Goal: Task Accomplishment & Management: Manage account settings

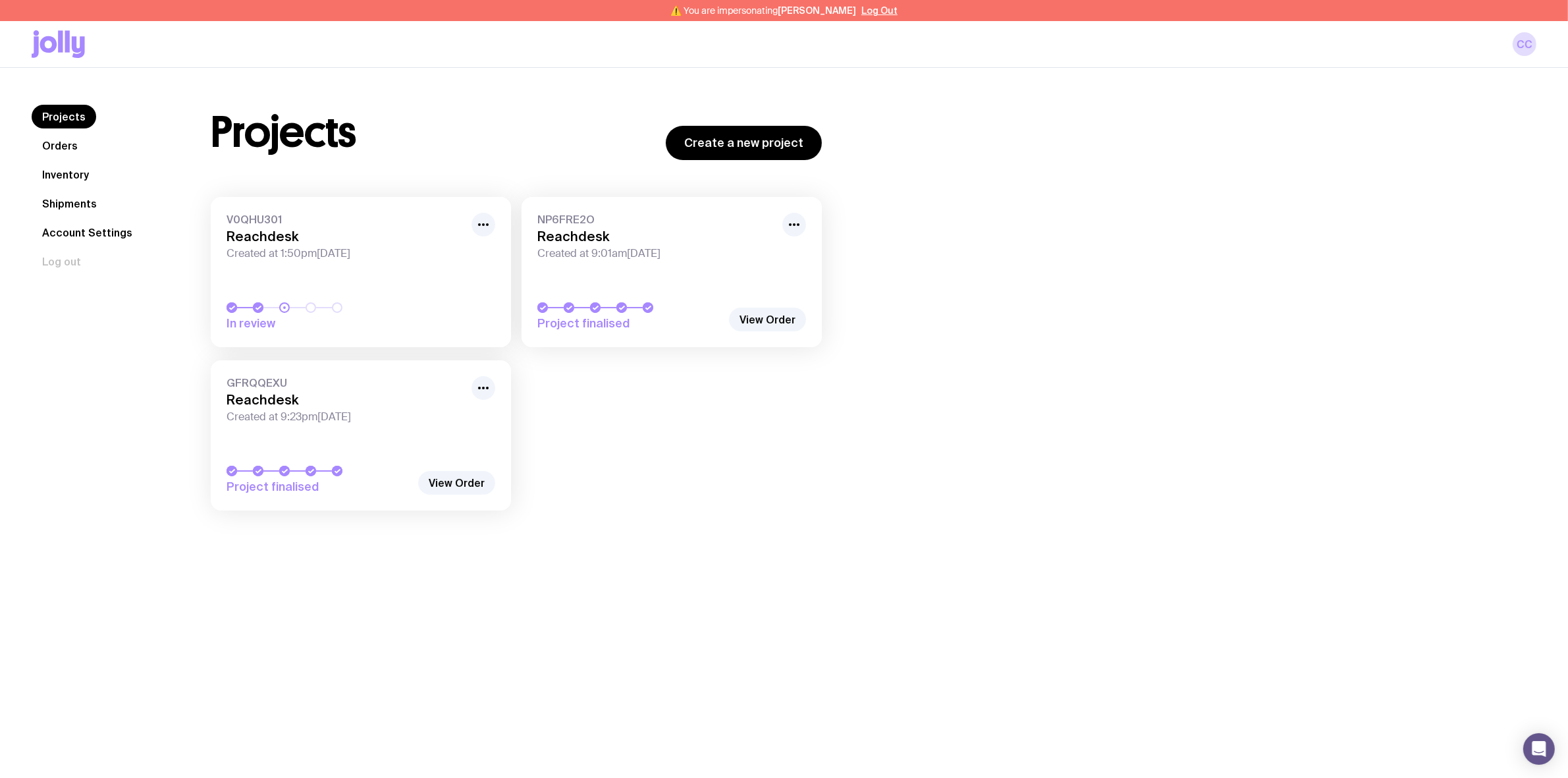
click at [67, 168] on link "Inventory" at bounding box center [65, 174] width 68 height 24
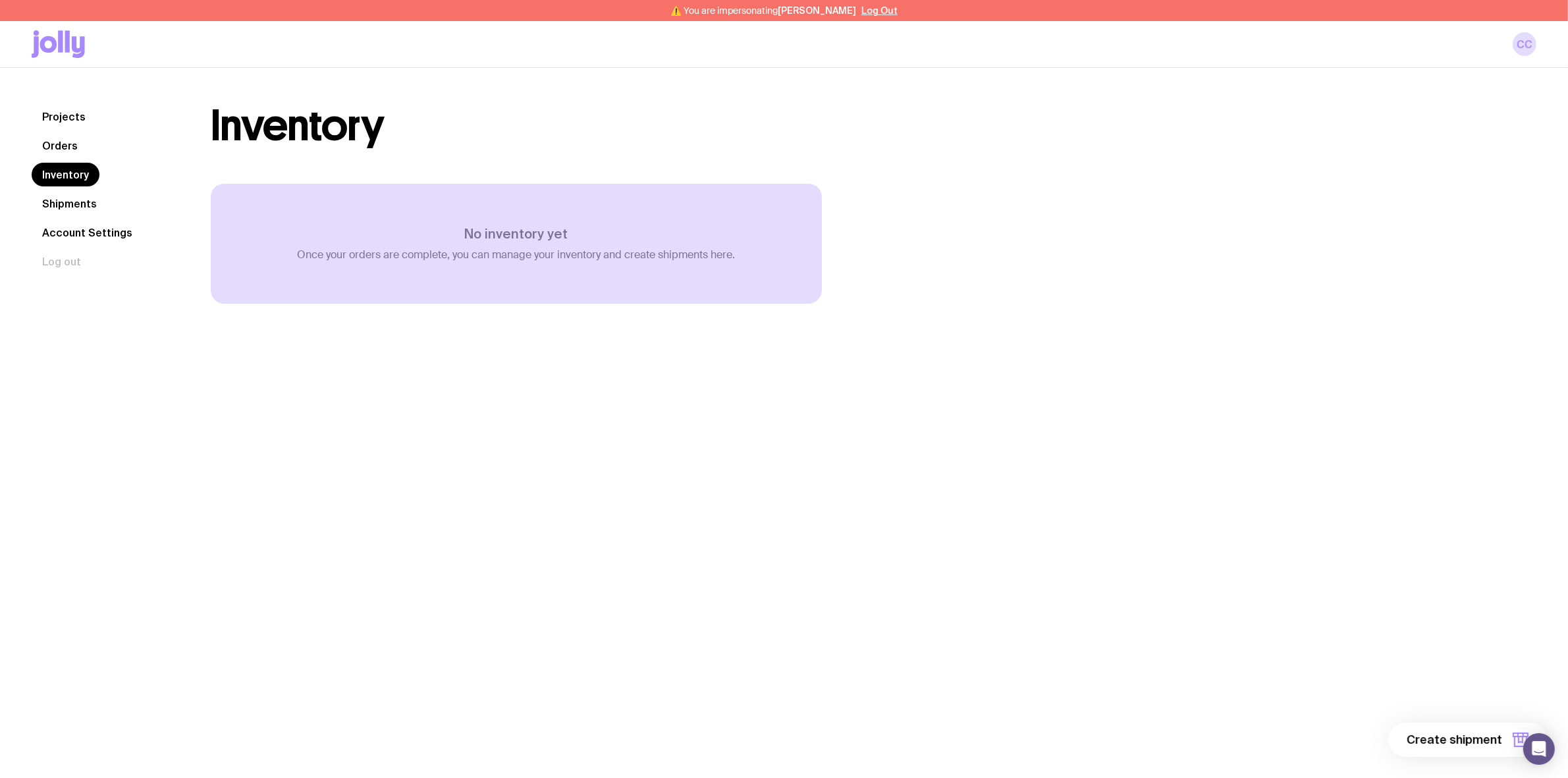
click at [80, 193] on link "Shipments" at bounding box center [69, 203] width 76 height 24
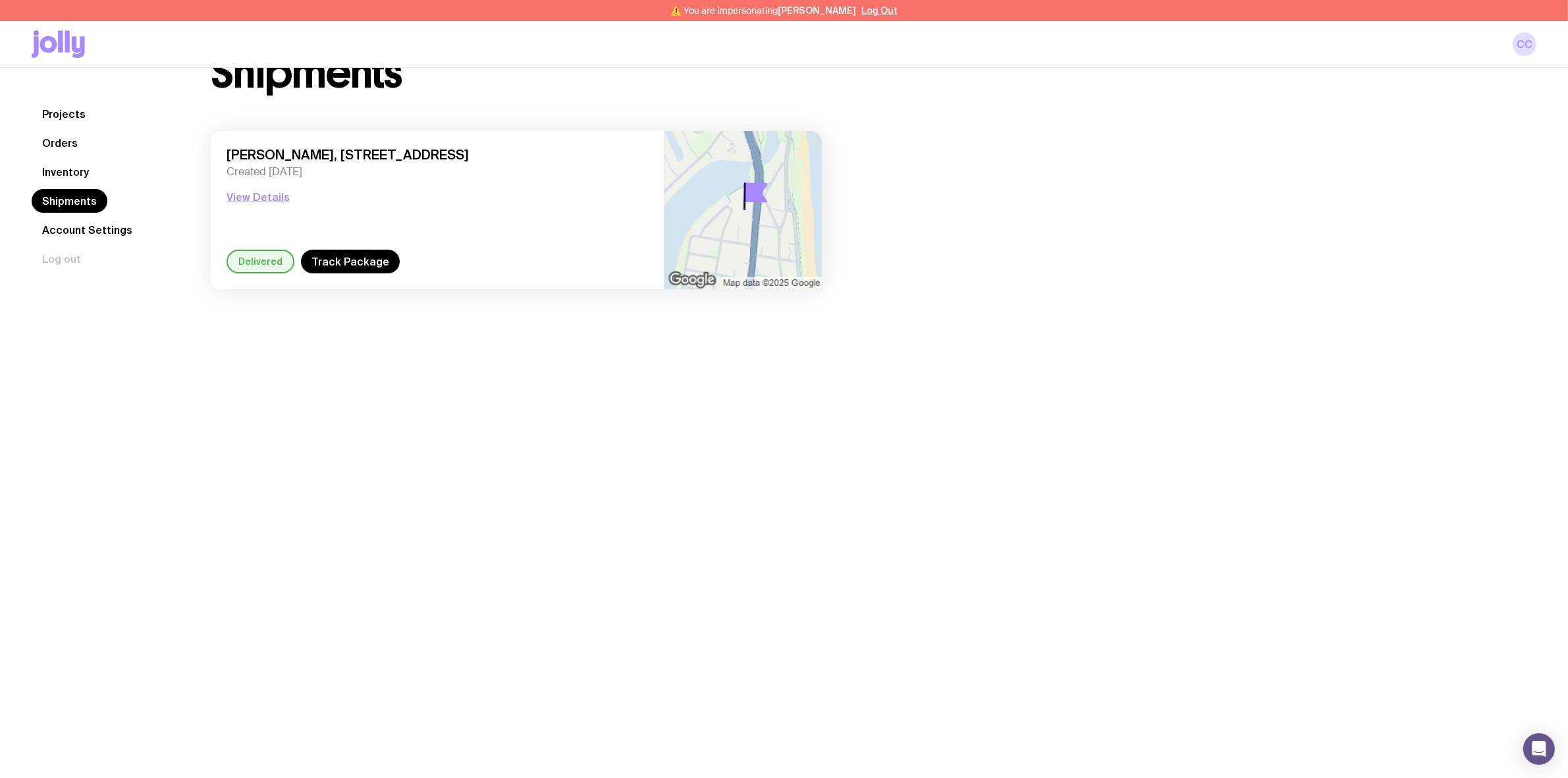
scroll to position [68, 0]
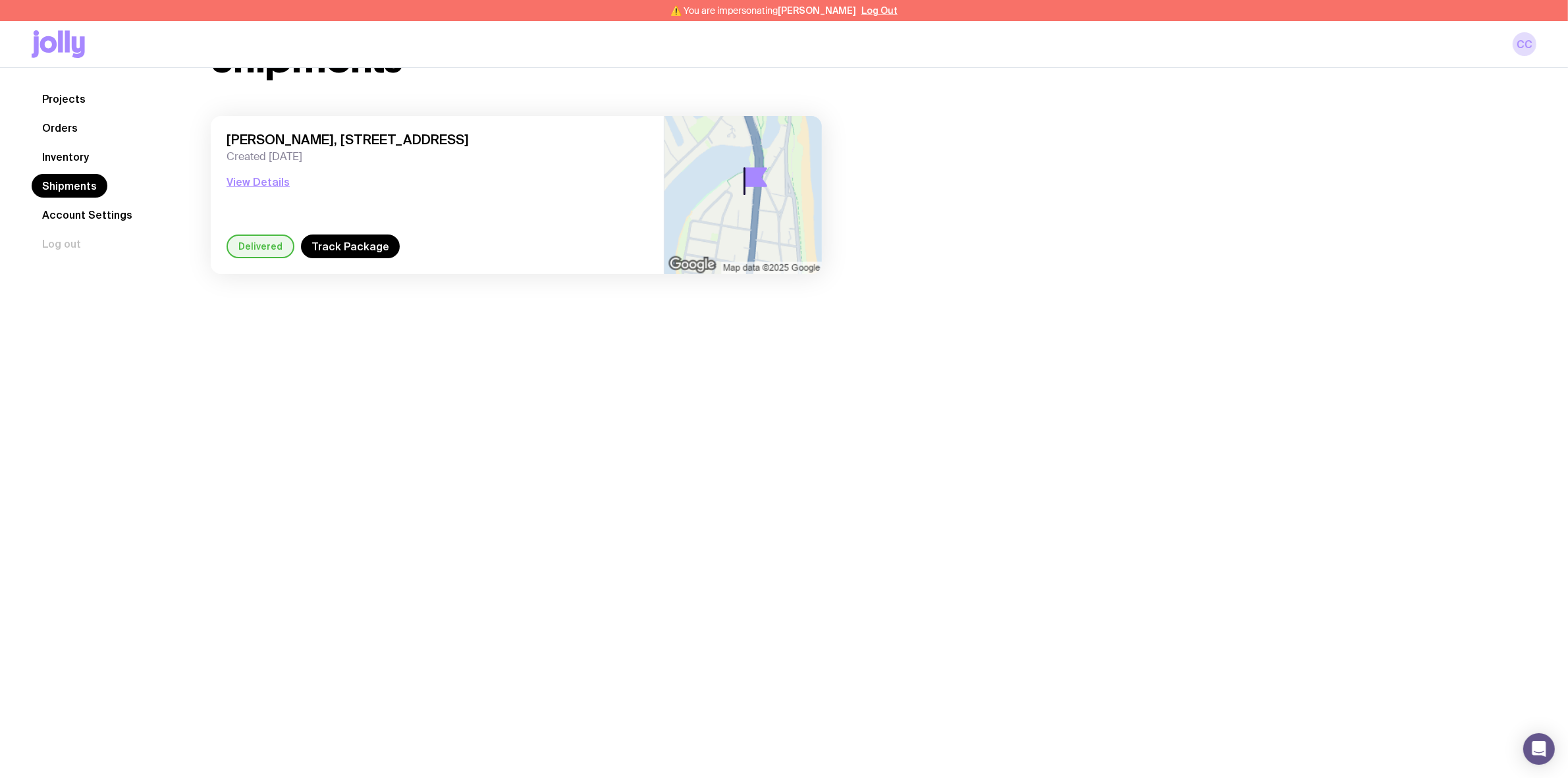
click at [73, 207] on link "Account Settings" at bounding box center [87, 214] width 112 height 24
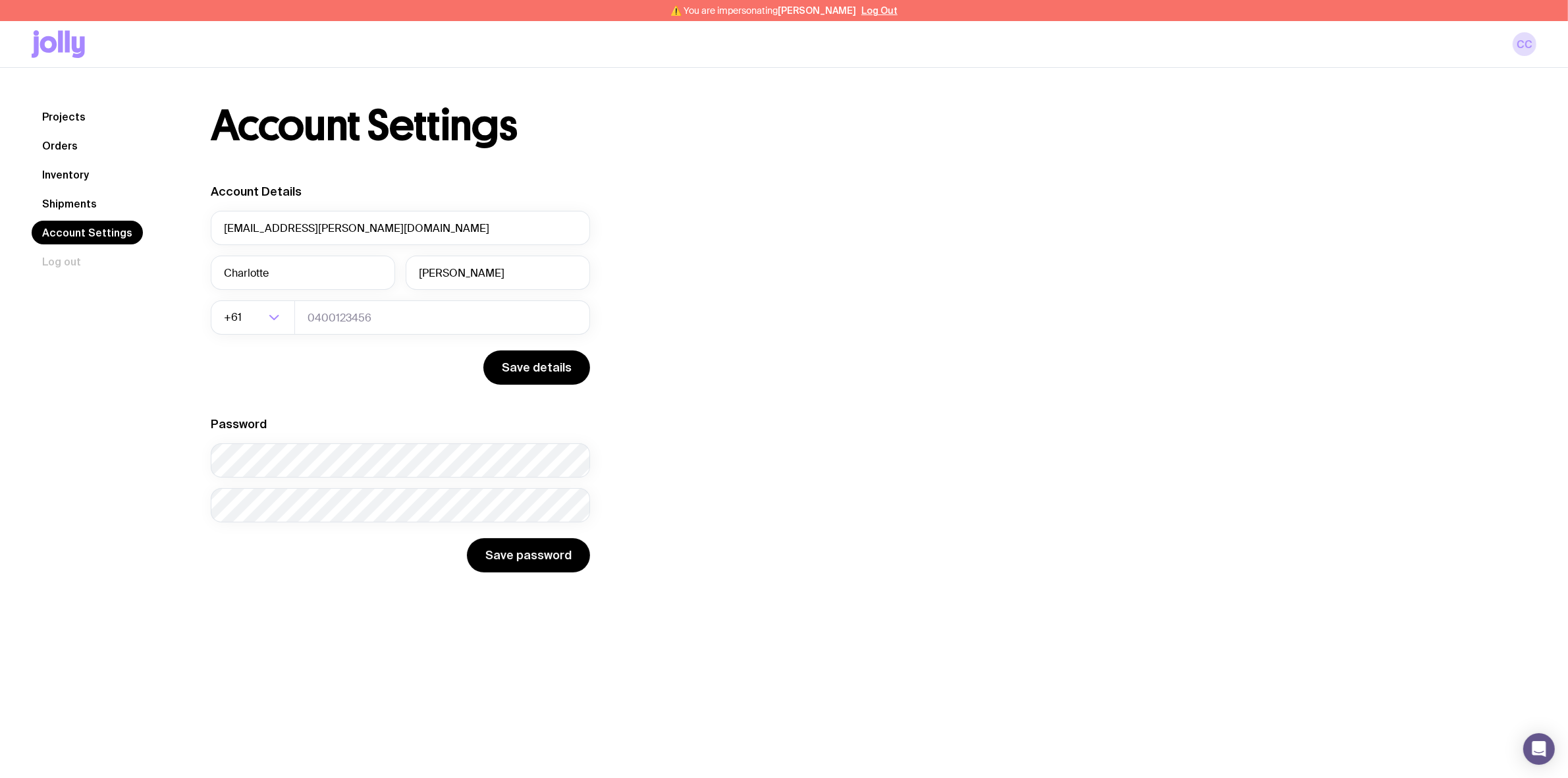
click at [77, 158] on nav "Projects Orders Inventory Shipments Account Settings Log out" at bounding box center [105, 189] width 148 height 168
click at [64, 151] on link "Orders" at bounding box center [60, 145] width 57 height 24
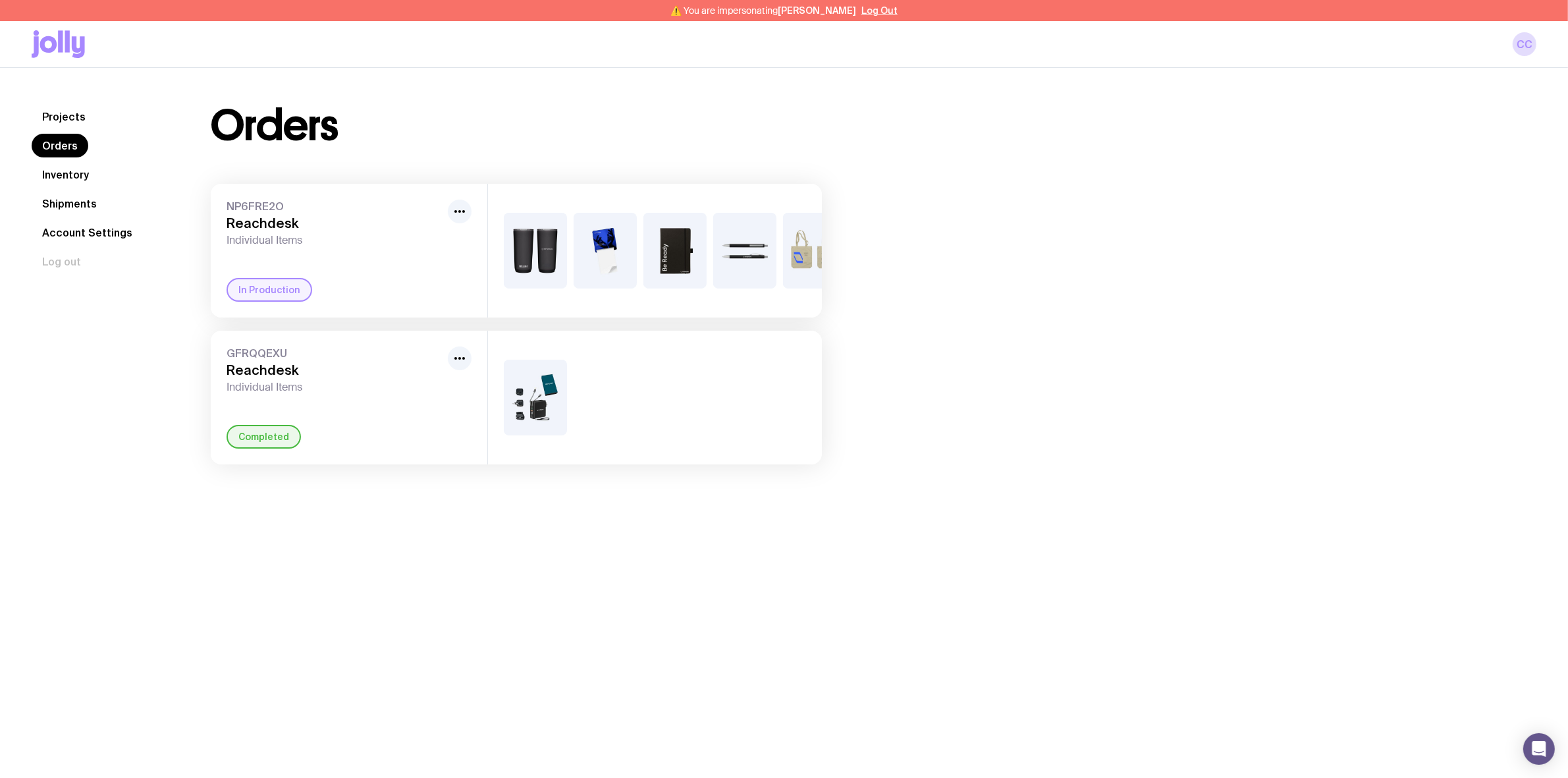
click at [268, 228] on h3 "Reachdesk" at bounding box center [334, 223] width 216 height 16
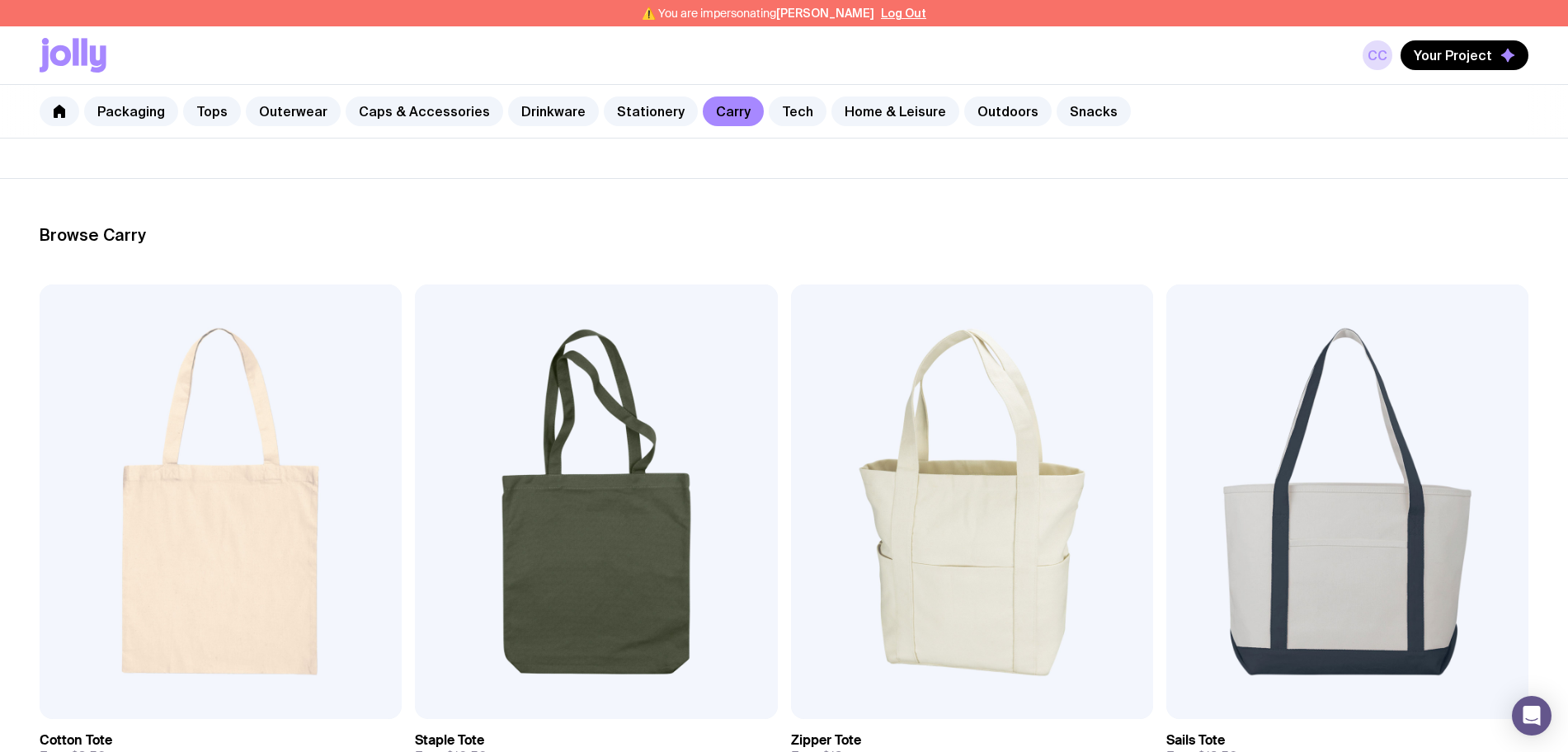
scroll to position [412, 0]
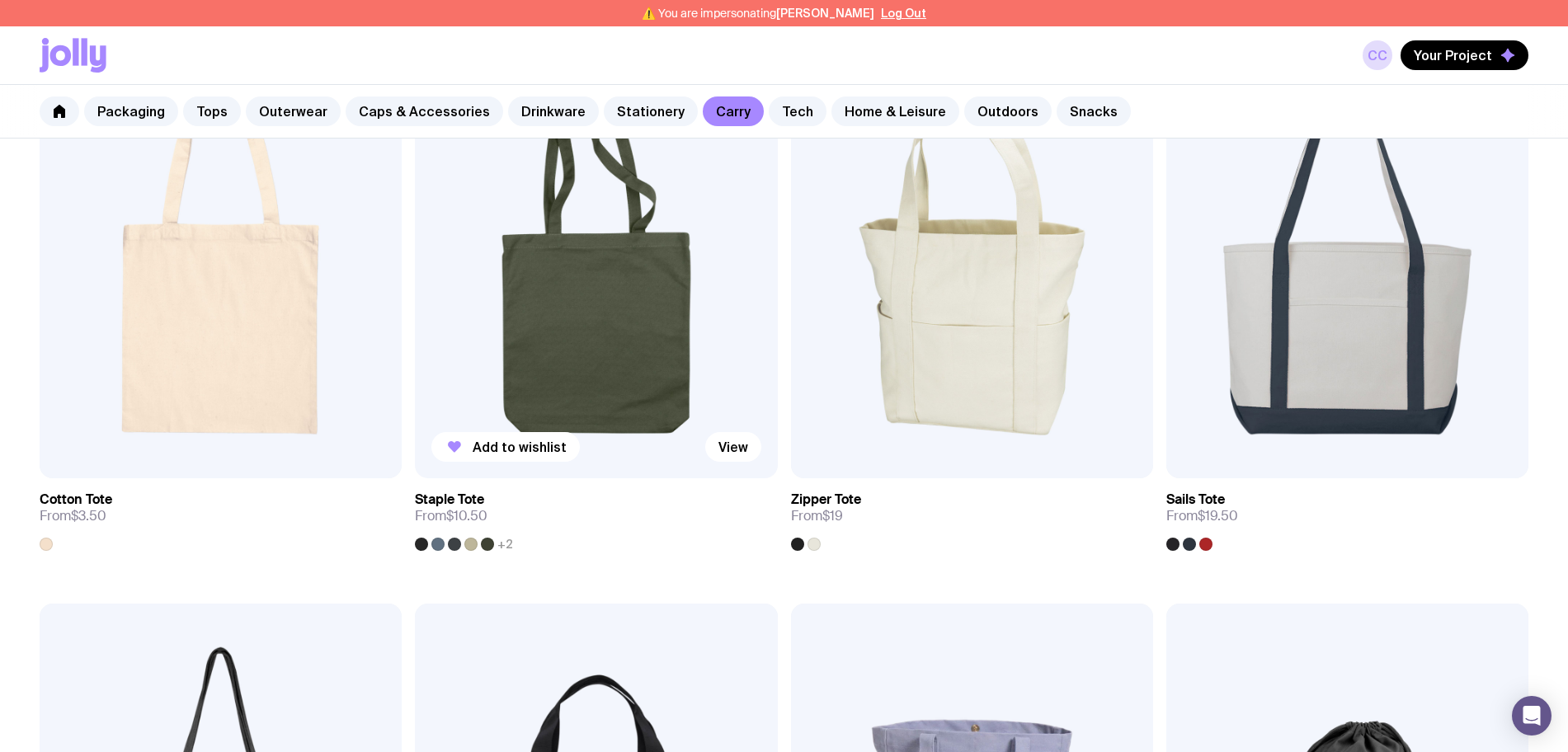
click at [415, 258] on img at bounding box center [596, 262] width 362 height 435
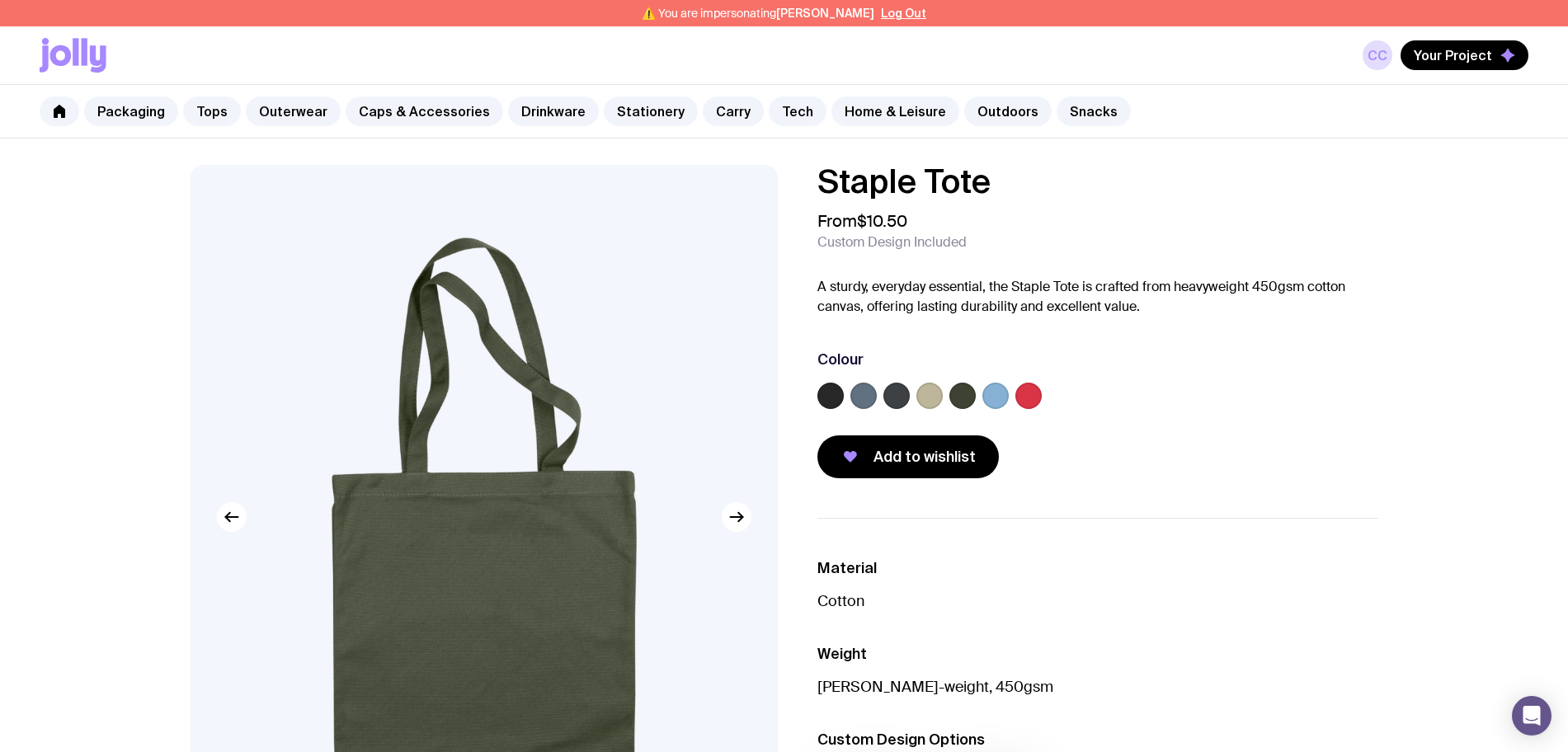
click at [829, 391] on label at bounding box center [830, 396] width 27 height 27
click at [0, 0] on input "radio" at bounding box center [0, 0] width 0 height 0
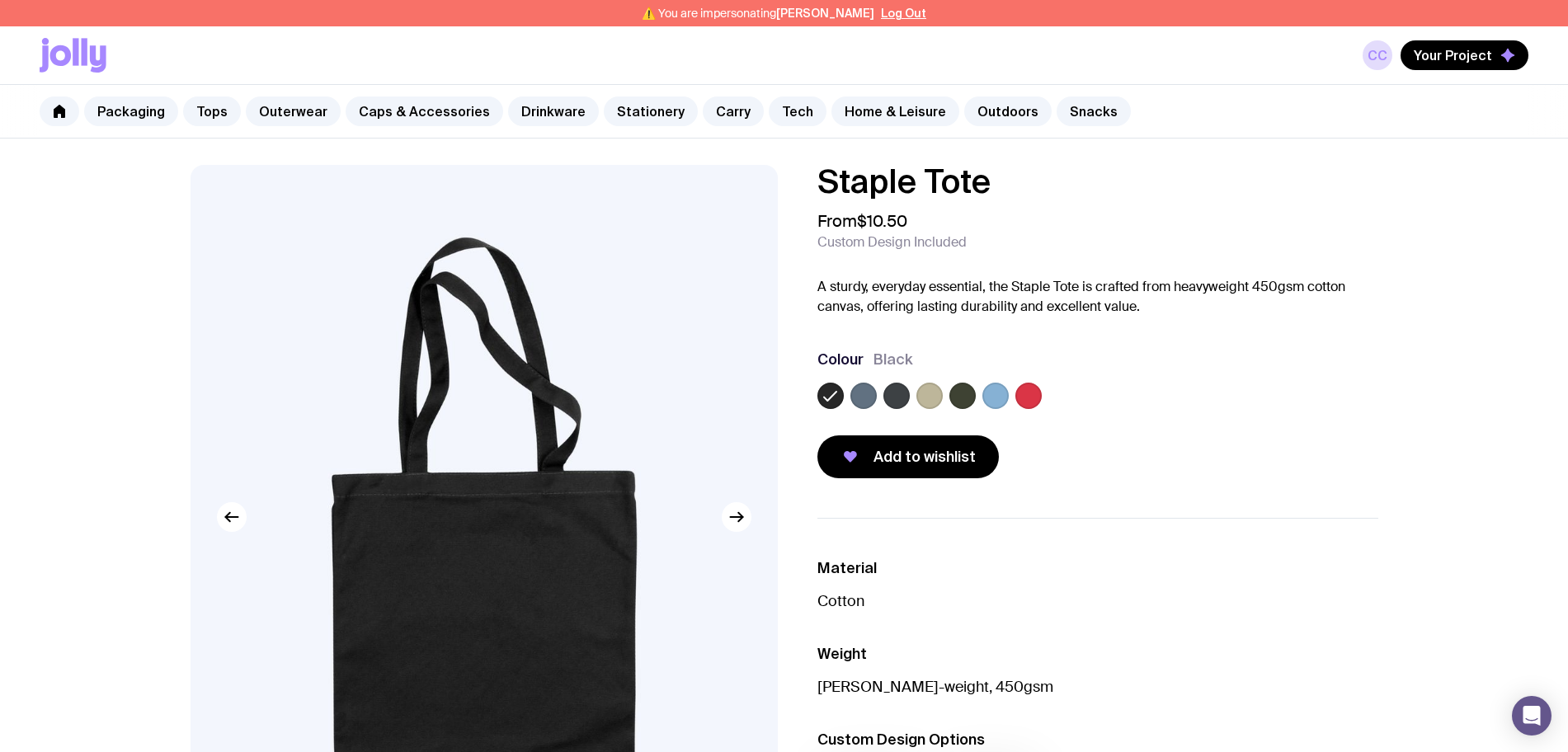
click at [856, 400] on label at bounding box center [864, 396] width 27 height 27
click at [0, 0] on input "radio" at bounding box center [0, 0] width 0 height 0
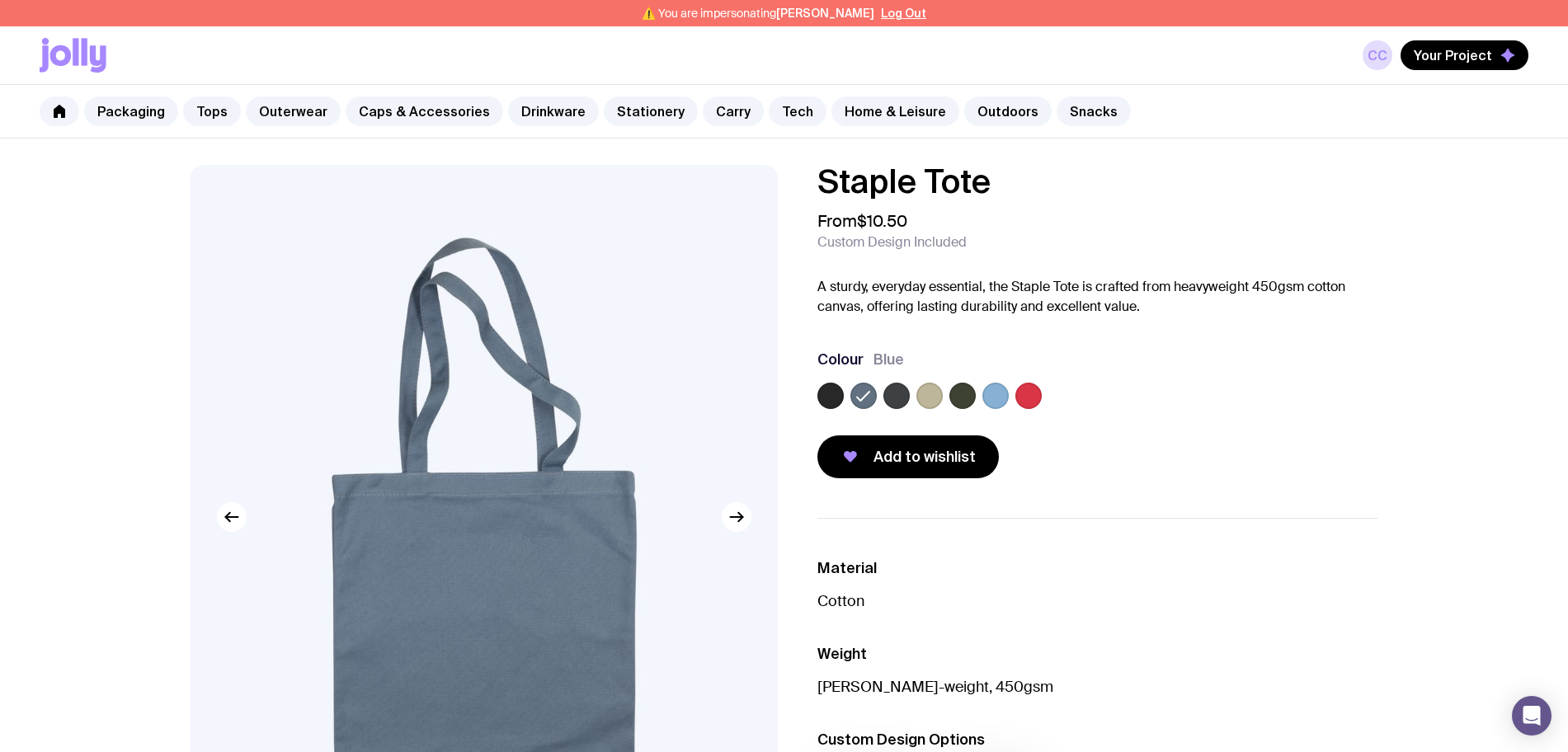
click at [893, 396] on label at bounding box center [897, 396] width 27 height 27
click at [0, 0] on input "radio" at bounding box center [0, 0] width 0 height 0
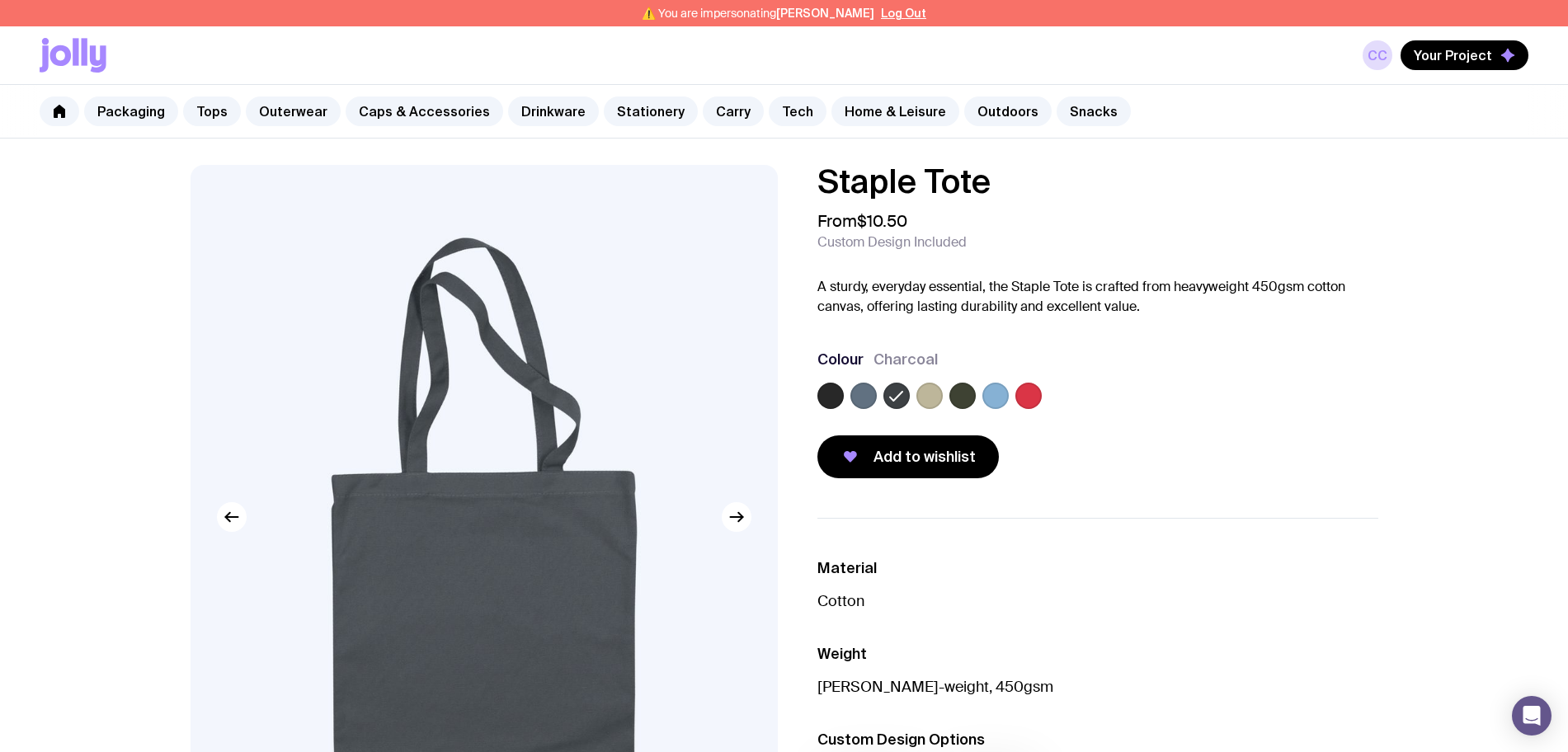
click at [875, 392] on label at bounding box center [864, 396] width 27 height 27
click at [0, 0] on input "radio" at bounding box center [0, 0] width 0 height 0
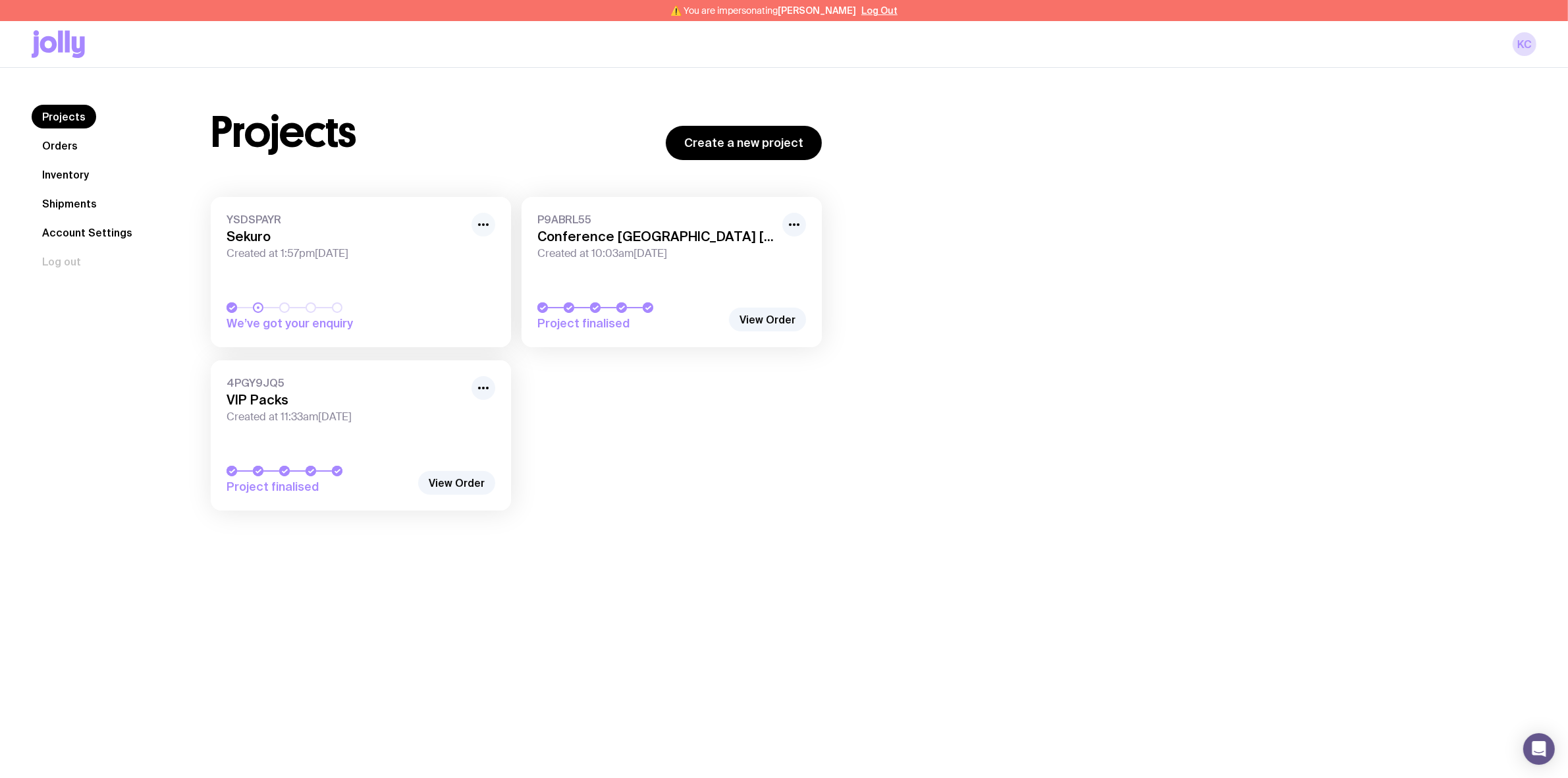
click at [479, 228] on icon "button" at bounding box center [483, 224] width 16 height 16
click at [465, 248] on button "Rename" at bounding box center [453, 253] width 63 height 13
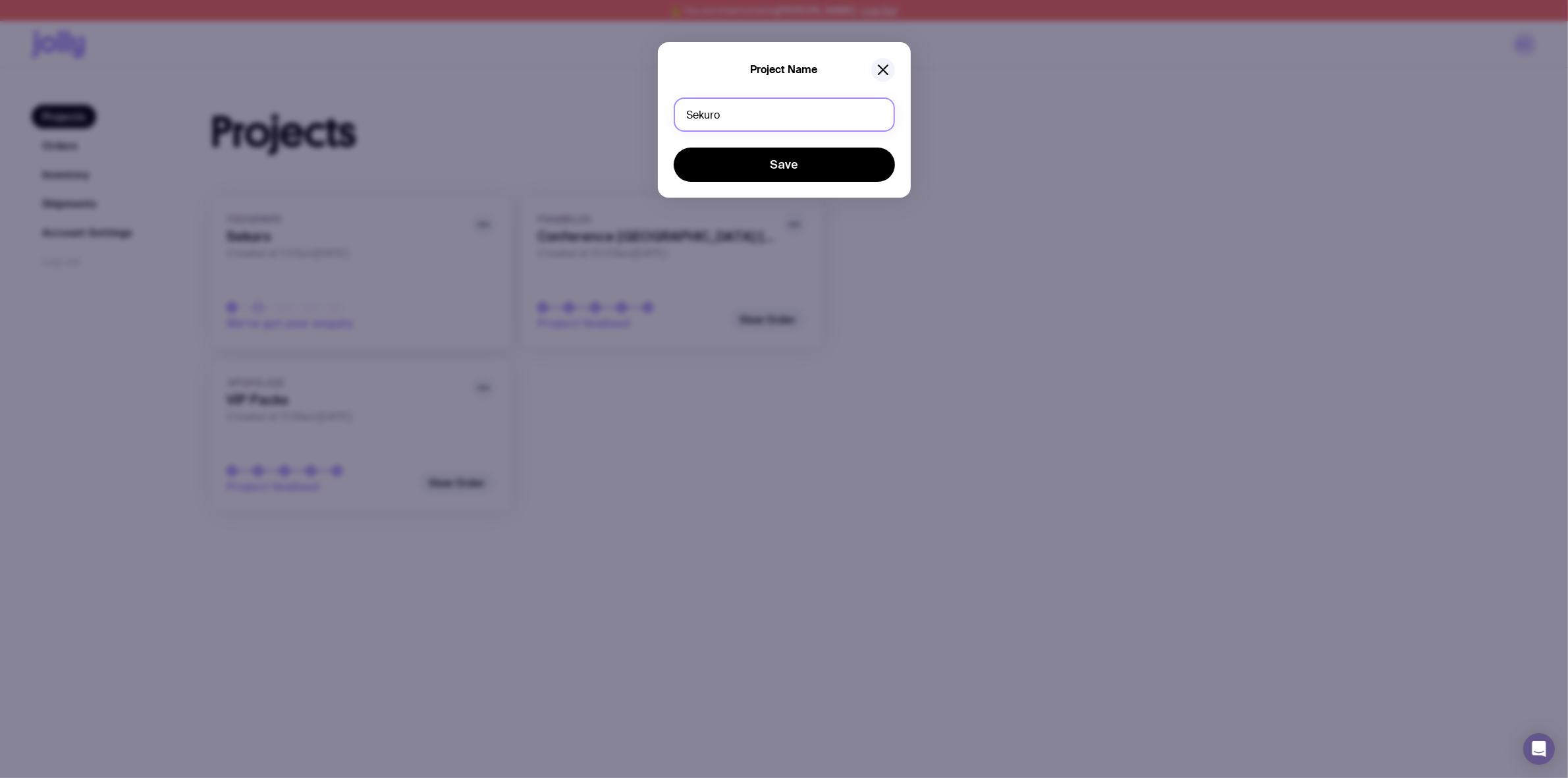
click at [731, 125] on input "Sekuro" at bounding box center [784, 114] width 221 height 34
type input "Syd Office"
click at [674, 148] on button "Save" at bounding box center [784, 164] width 221 height 34
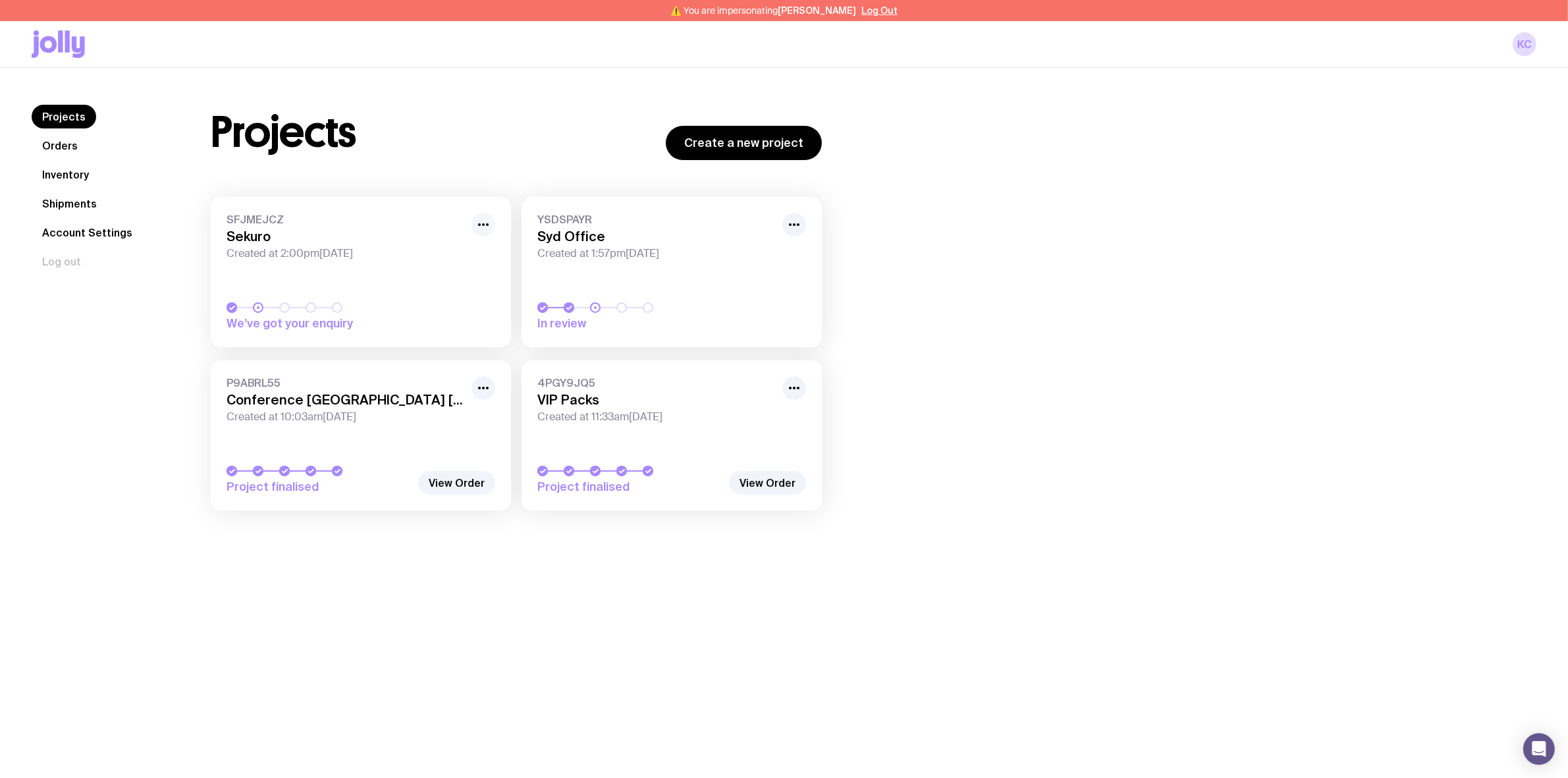
click at [479, 225] on icon "button" at bounding box center [483, 224] width 16 height 16
click at [467, 253] on button "Rename" at bounding box center [453, 253] width 63 height 13
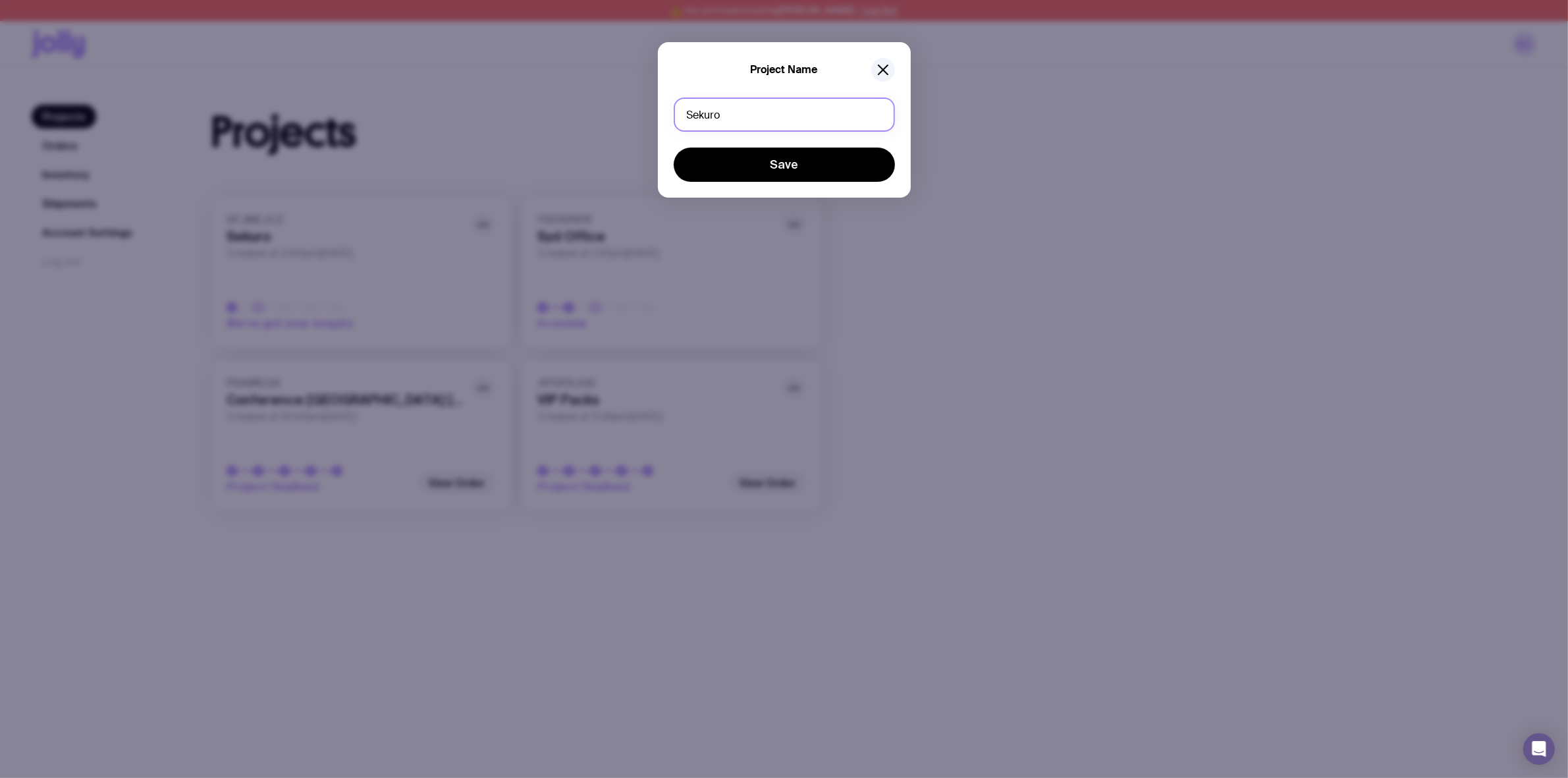
click at [749, 117] on input "Sekuro" at bounding box center [784, 114] width 221 height 34
type input "Brisbane Canceer Treatment Conference"
click at [674, 148] on button "Save" at bounding box center [784, 164] width 221 height 34
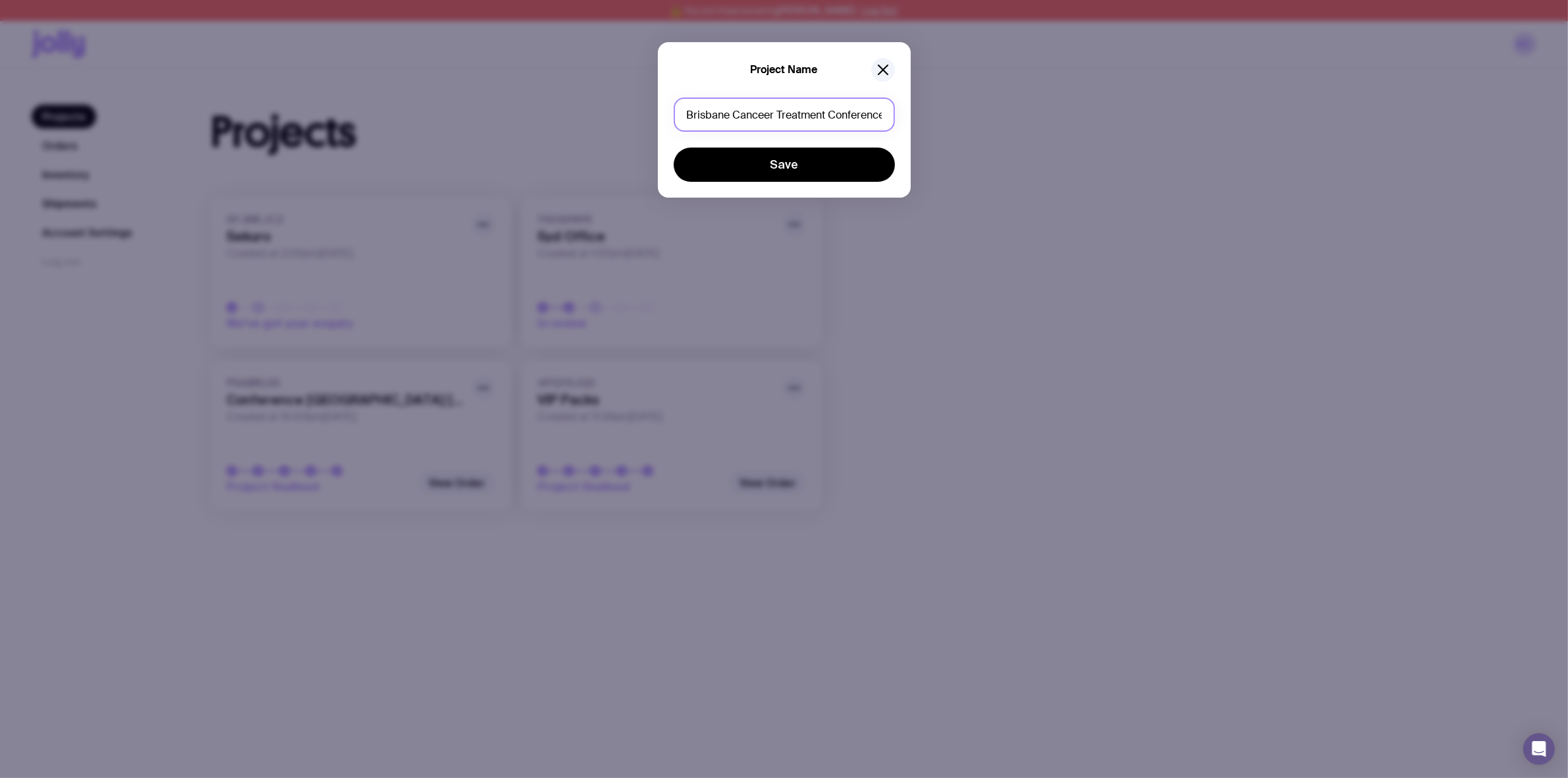
scroll to position [0, 4]
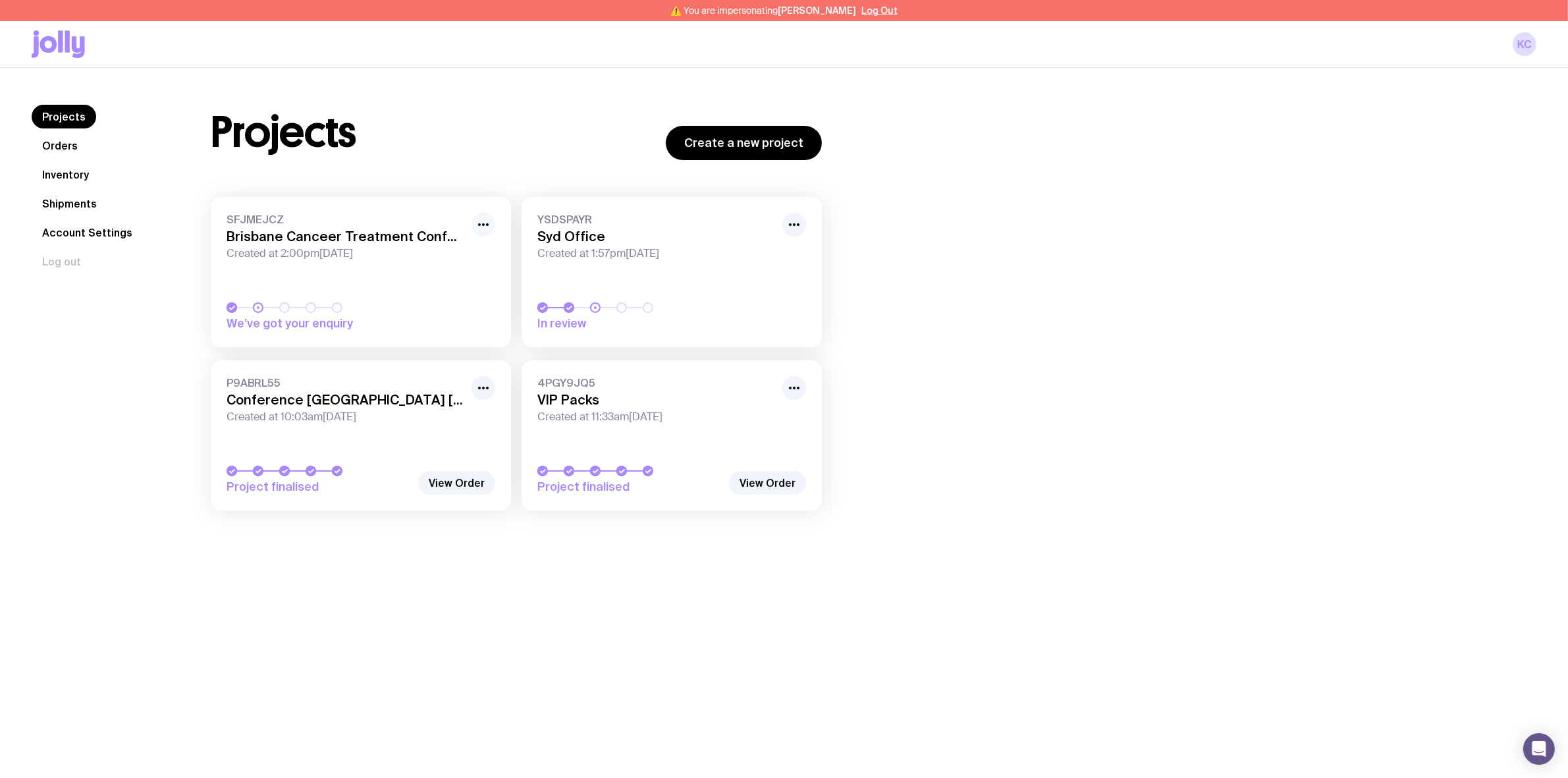
click at [478, 225] on icon "button" at bounding box center [483, 224] width 16 height 16
click at [476, 251] on button "Rename" at bounding box center [453, 253] width 63 height 13
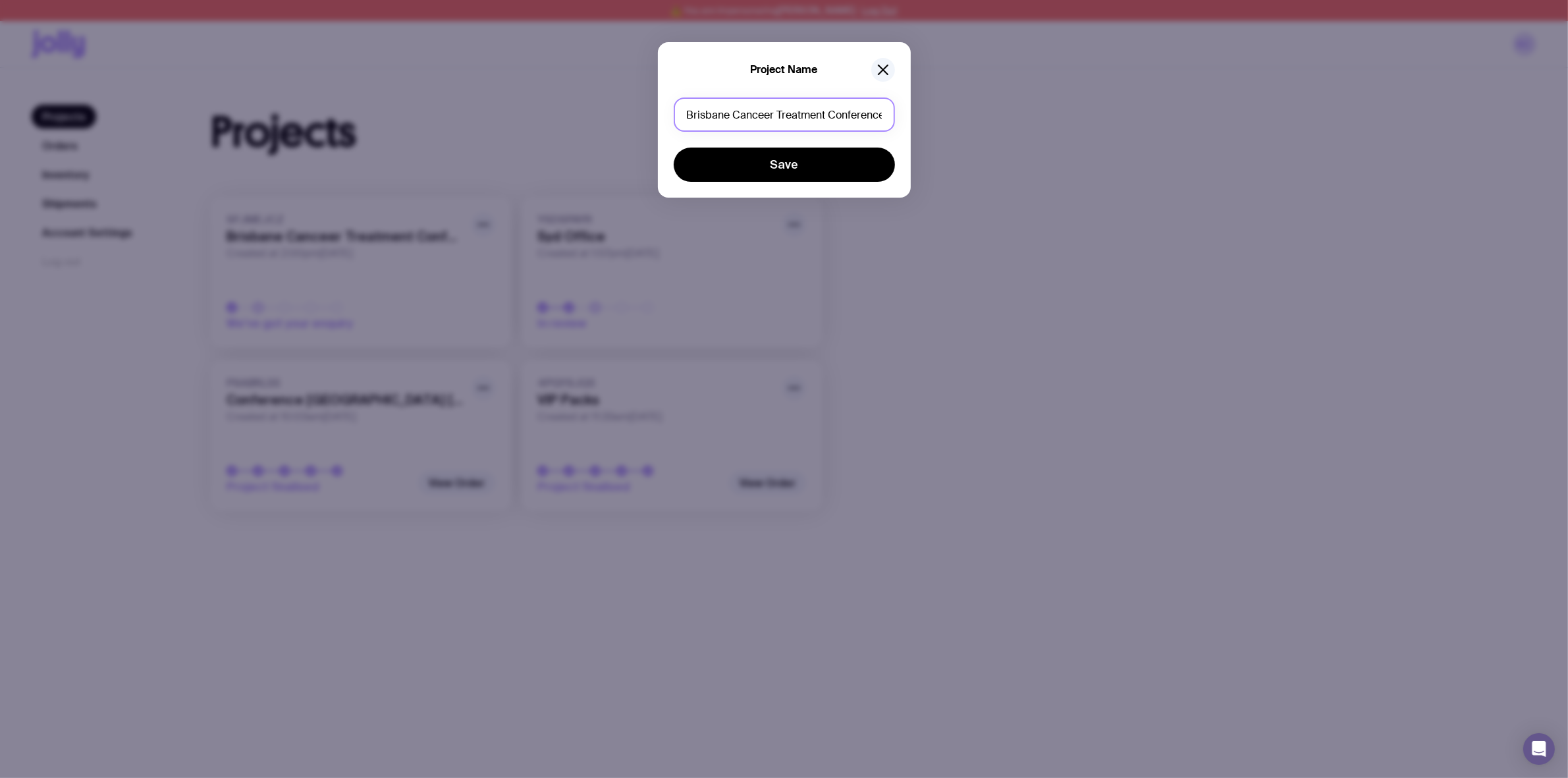
click at [769, 116] on input "Brisbane Canceer Treatment Conference" at bounding box center [784, 114] width 221 height 34
type input "Brisbane [MEDICAL_DATA] Treatment Conference"
click at [769, 165] on button "Save" at bounding box center [784, 164] width 221 height 34
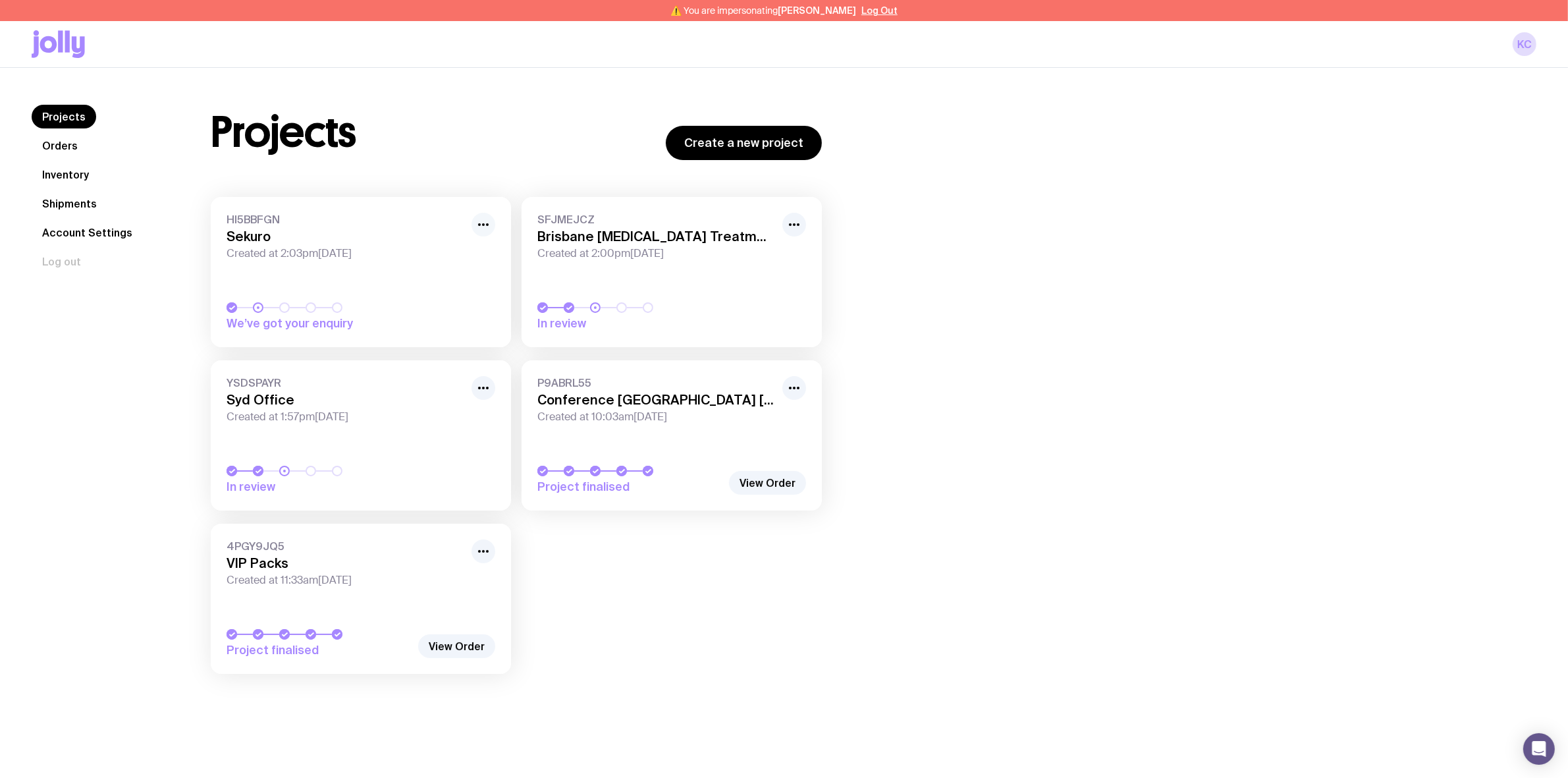
click at [486, 220] on icon "button" at bounding box center [483, 224] width 16 height 16
click at [462, 252] on button "Rename" at bounding box center [453, 253] width 63 height 13
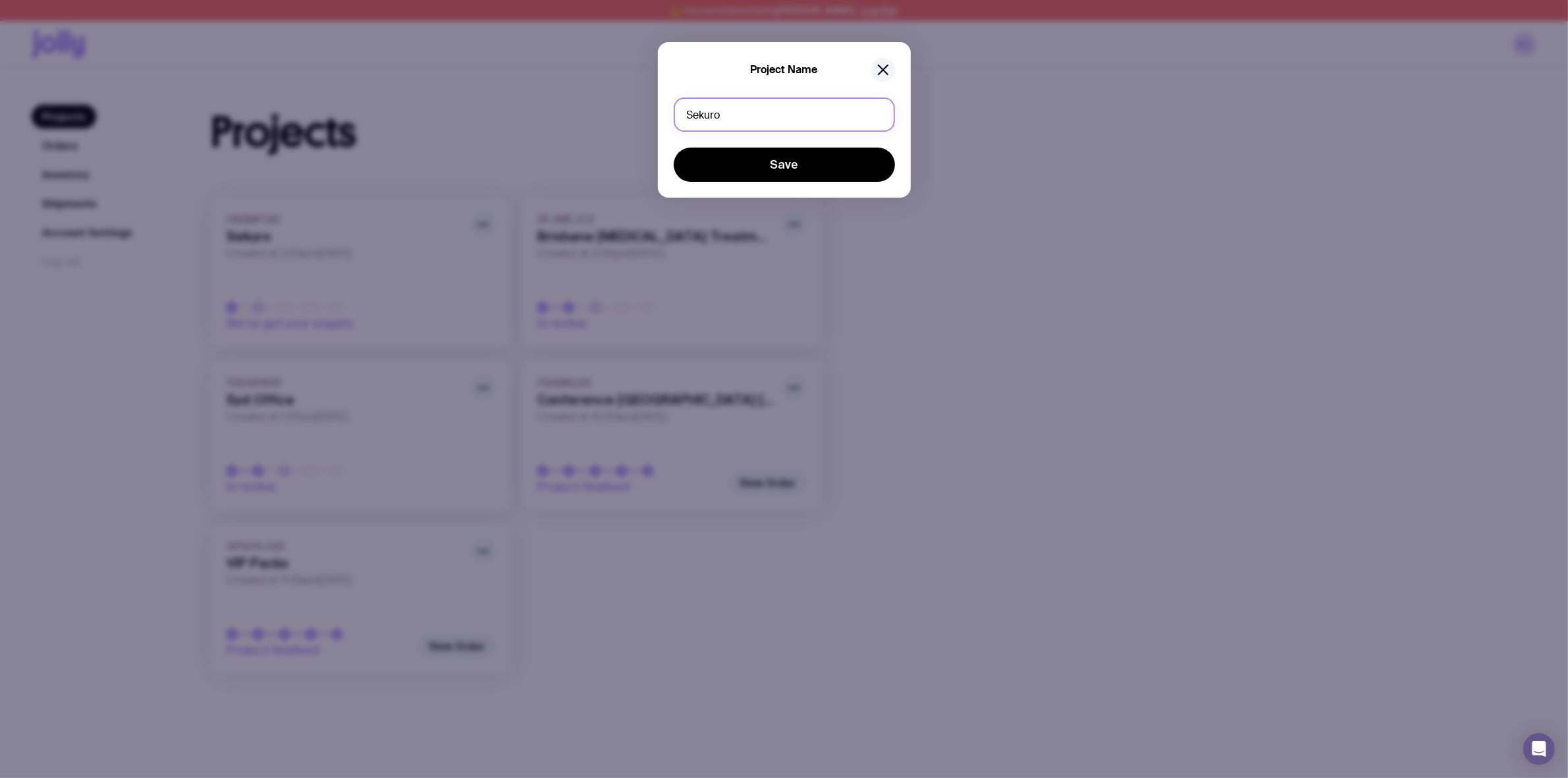
click at [739, 122] on input "Sekuro" at bounding box center [784, 114] width 221 height 34
paste input "AISA Cybercon"
type input "AISA Cybercon Melbourne"
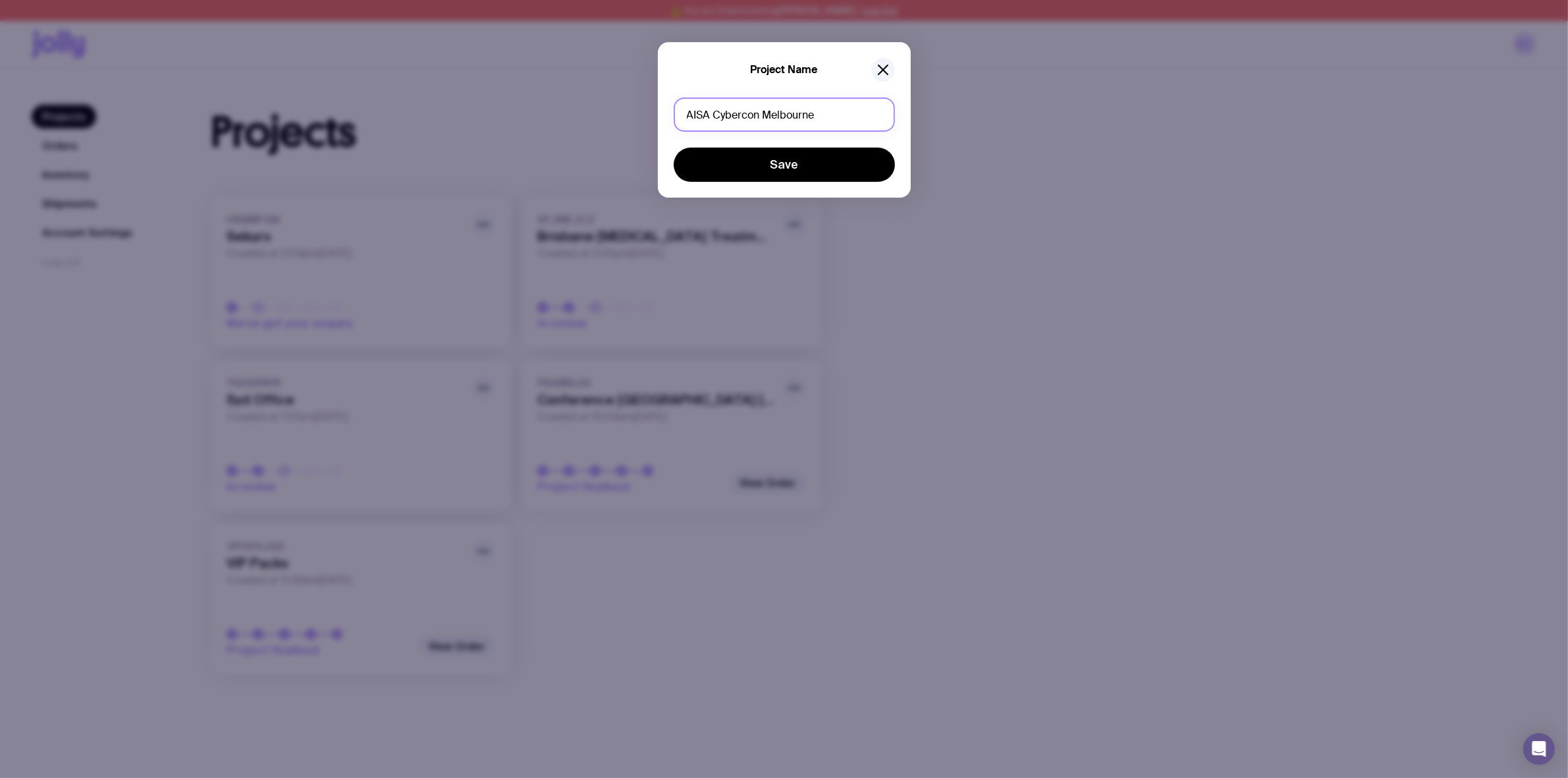
click at [674, 148] on button "Save" at bounding box center [784, 164] width 221 height 34
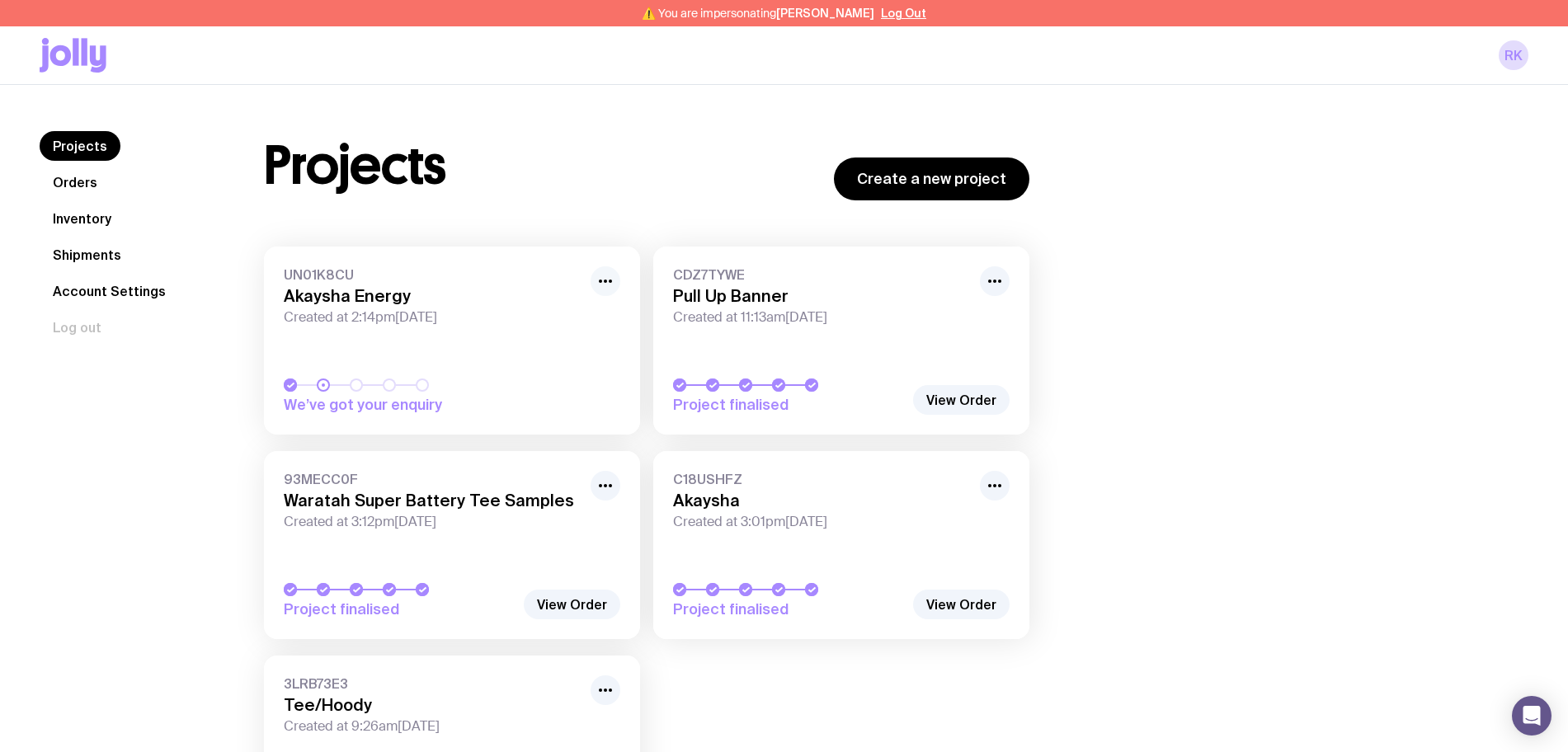
click at [605, 278] on icon "button" at bounding box center [605, 281] width 20 height 20
click at [588, 316] on button "Rename" at bounding box center [567, 317] width 80 height 16
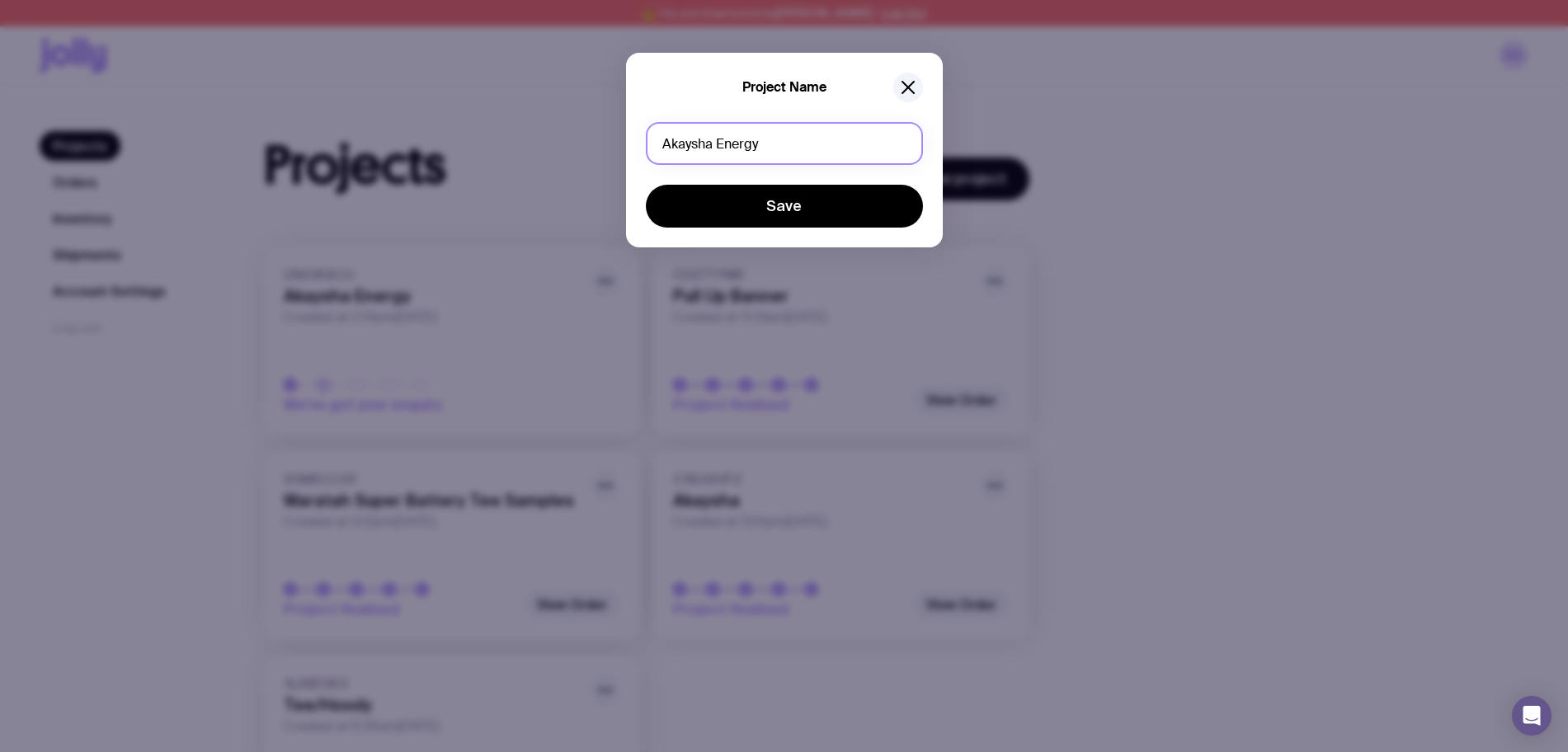
click at [814, 132] on input "Akaysha Energy" at bounding box center [784, 143] width 277 height 43
type input "COD1 Tees"
click at [646, 185] on button "Save" at bounding box center [784, 206] width 277 height 43
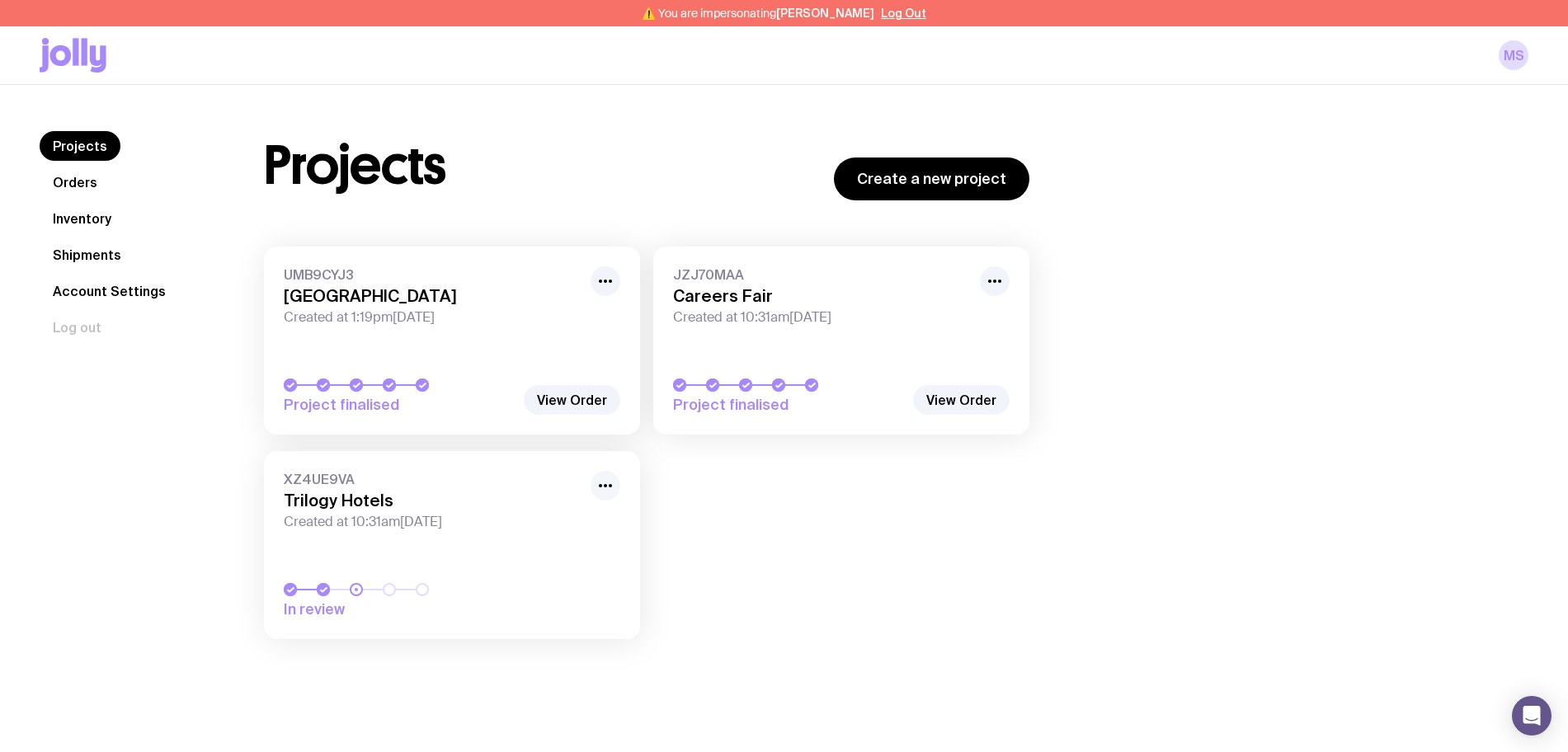
click at [602, 490] on icon "button" at bounding box center [605, 486] width 20 height 20
click at [589, 525] on button "Rename" at bounding box center [567, 521] width 80 height 16
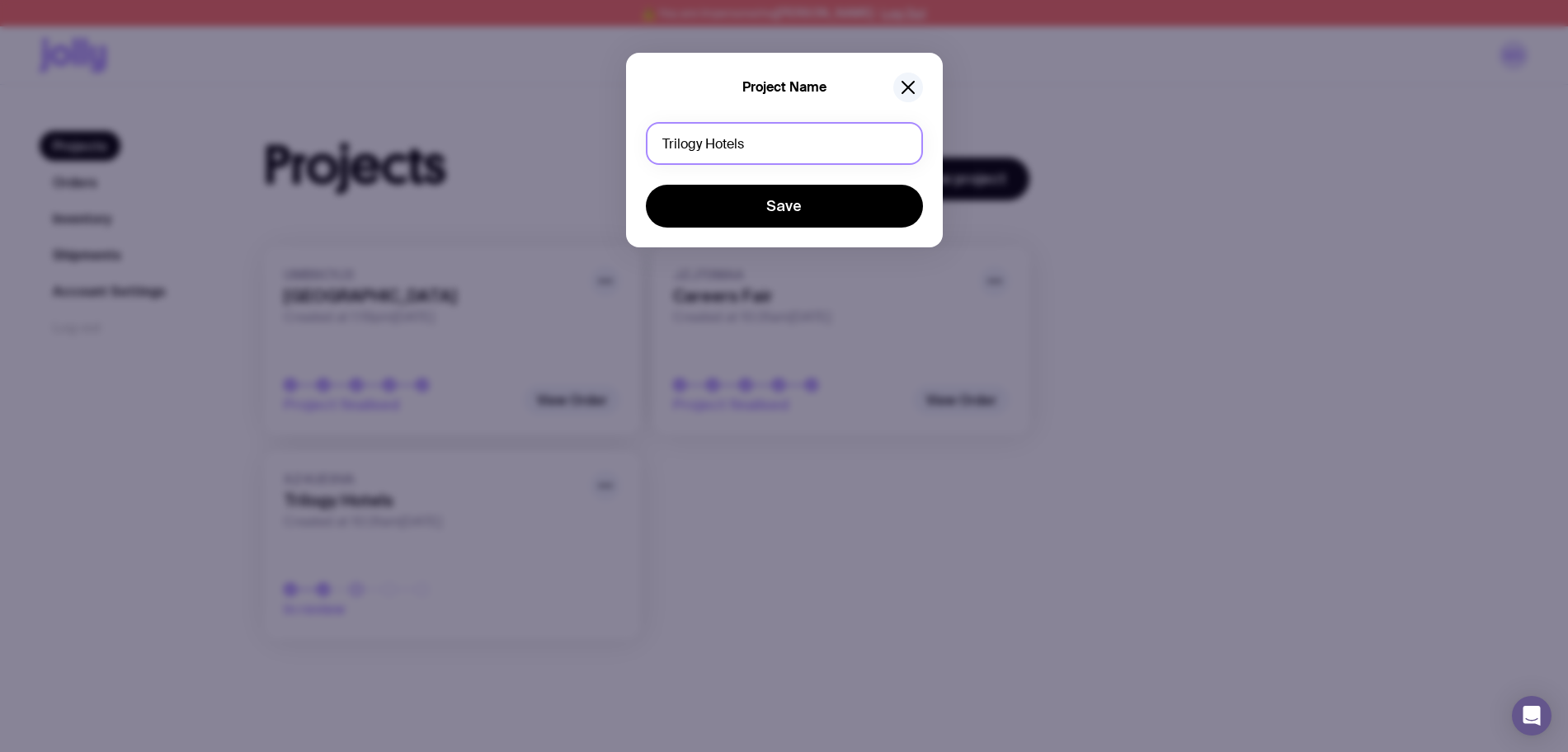
click at [746, 147] on input "Trilogy Hotels" at bounding box center [784, 143] width 277 height 43
type input "Xmas Gifting"
click at [646, 185] on button "Save" at bounding box center [784, 206] width 277 height 43
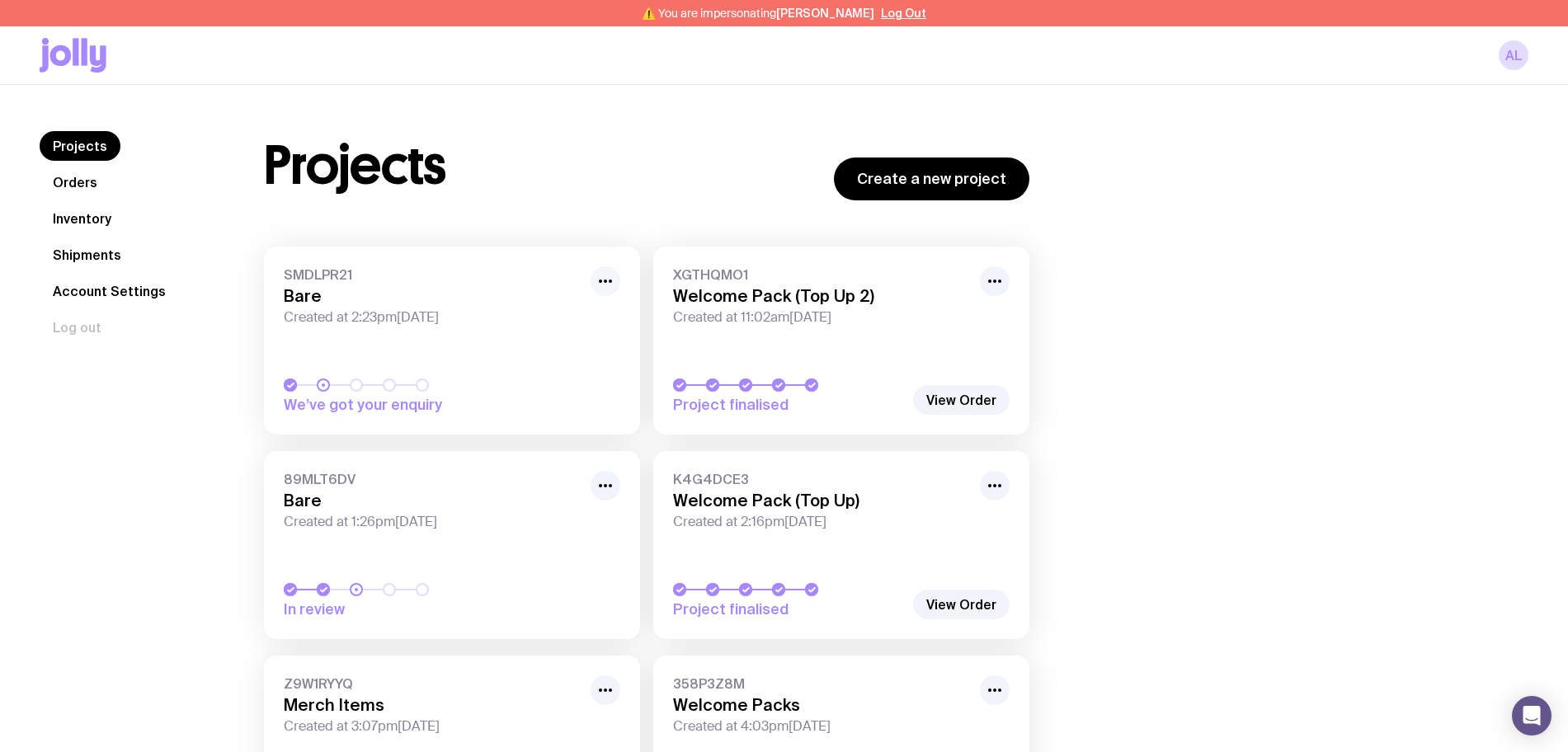
click at [604, 282] on circle "button" at bounding box center [604, 281] width 3 height 3
click at [602, 318] on button "Rename" at bounding box center [567, 317] width 80 height 16
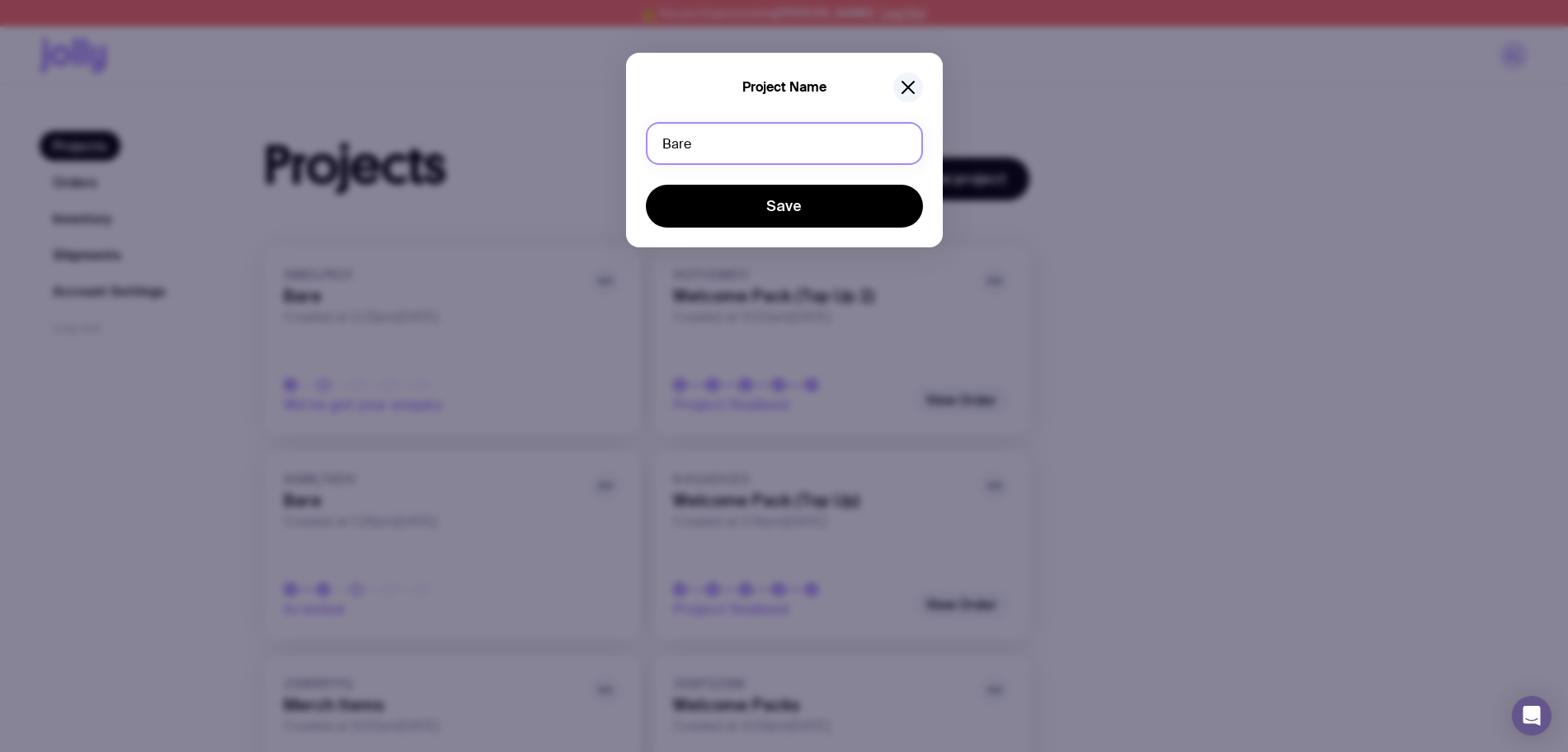
click at [716, 149] on input "Bare" at bounding box center [784, 143] width 277 height 43
type input "New Merch"
click at [646, 185] on button "Save" at bounding box center [784, 206] width 277 height 43
